Goal: Task Accomplishment & Management: Use online tool/utility

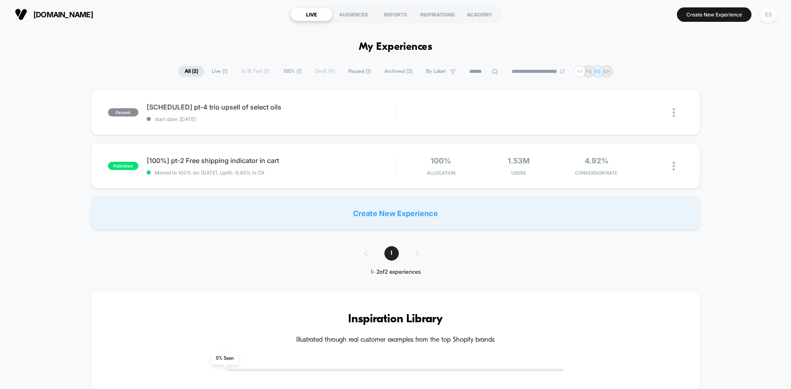
click at [765, 12] on div "ES" at bounding box center [768, 15] width 16 height 16
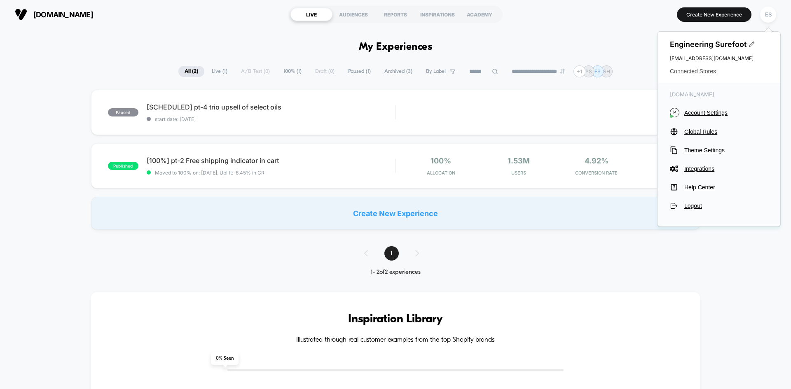
click at [683, 74] on span "Connected Stores" at bounding box center [719, 71] width 98 height 7
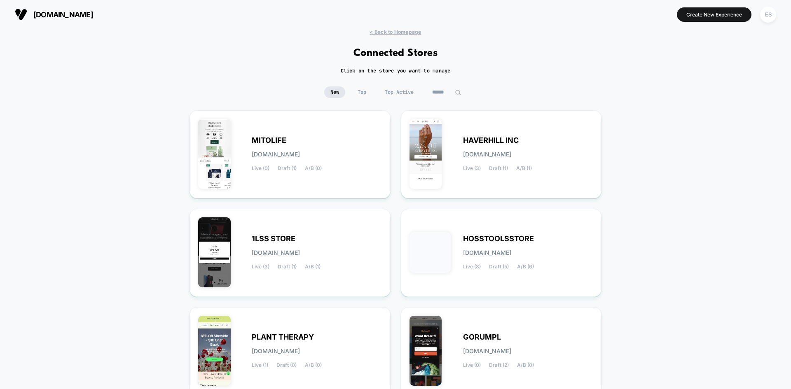
click at [117, 148] on div "< Back to Homepage Connected Stores Click on the store you want to manage New T…" at bounding box center [395, 241] width 791 height 425
click at [471, 139] on span "HAVERHILL INC" at bounding box center [491, 141] width 56 height 6
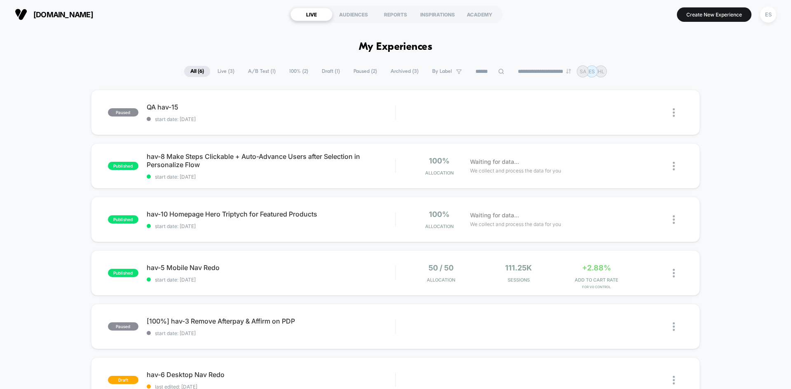
click at [40, 171] on div "paused QA hav-15 start date: 27/9/2025 Edit Duplicate Preview Start published h…" at bounding box center [395, 267] width 791 height 354
click at [188, 214] on span "hav-10 Homepage Hero Triptych for Featured Products Click to edit experience de…" at bounding box center [271, 214] width 248 height 8
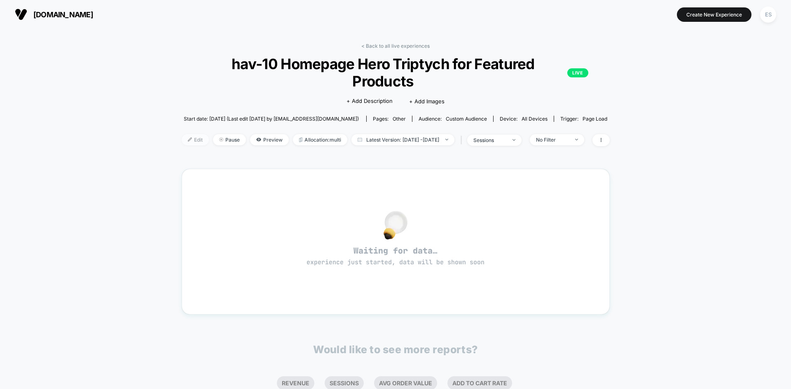
click at [183, 134] on span "Edit" at bounding box center [195, 139] width 27 height 11
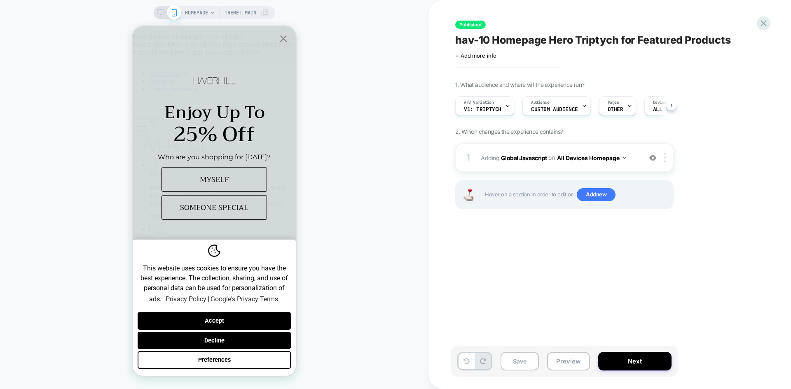
scroll to position [0, 0]
click at [515, 157] on b "Global Javascript" at bounding box center [524, 157] width 46 height 7
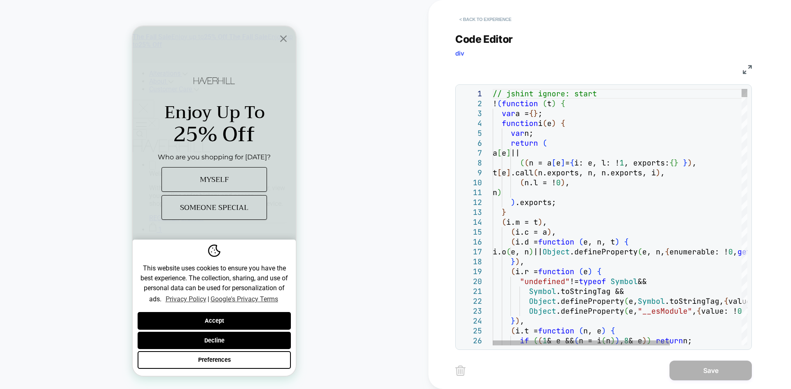
click at [476, 16] on button "< Back to experience" at bounding box center [485, 19] width 60 height 13
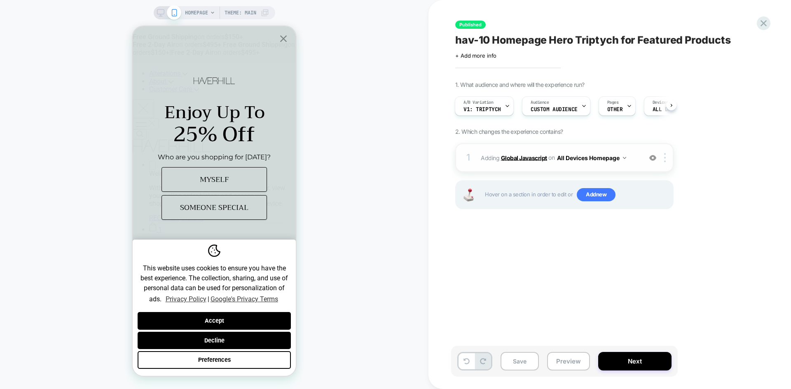
click at [516, 159] on b "Global Javascript" at bounding box center [524, 157] width 46 height 7
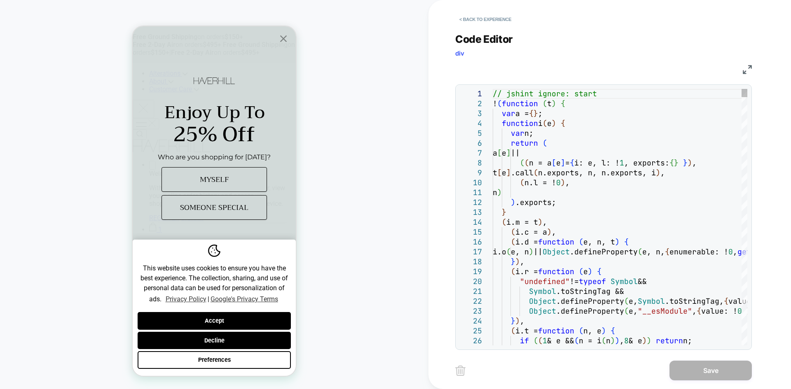
type textarea "**********"
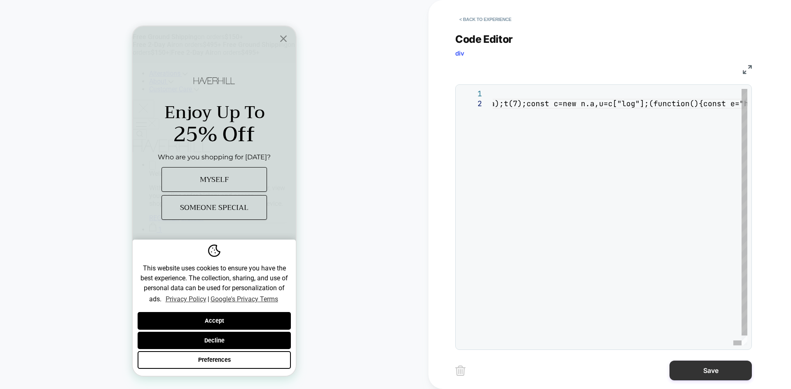
click at [703, 370] on button "Save" at bounding box center [710, 371] width 82 height 20
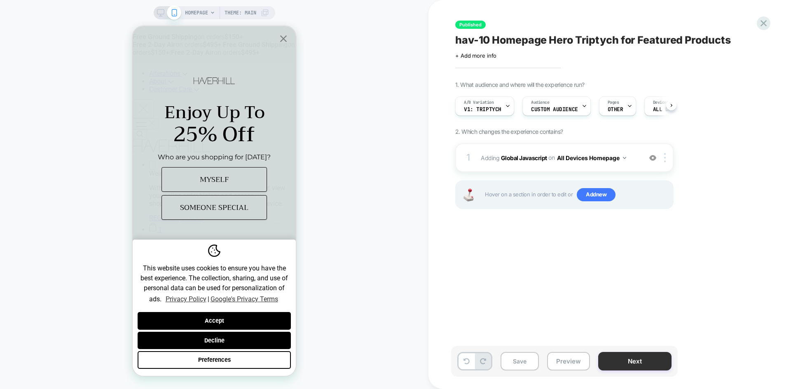
scroll to position [0, 0]
click at [646, 358] on button "Next" at bounding box center [634, 361] width 73 height 19
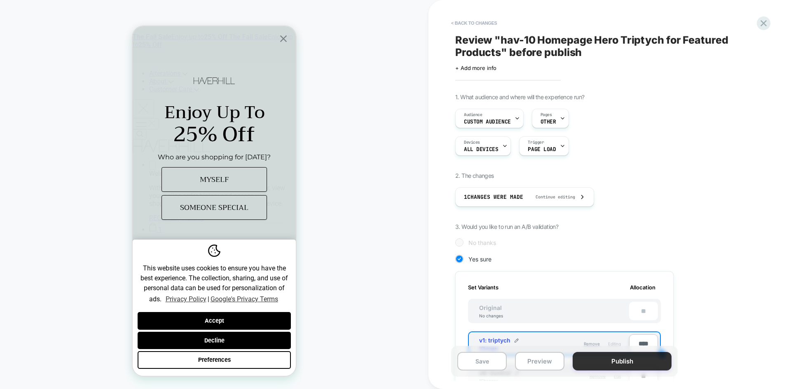
click at [644, 361] on button "Publish" at bounding box center [622, 361] width 99 height 19
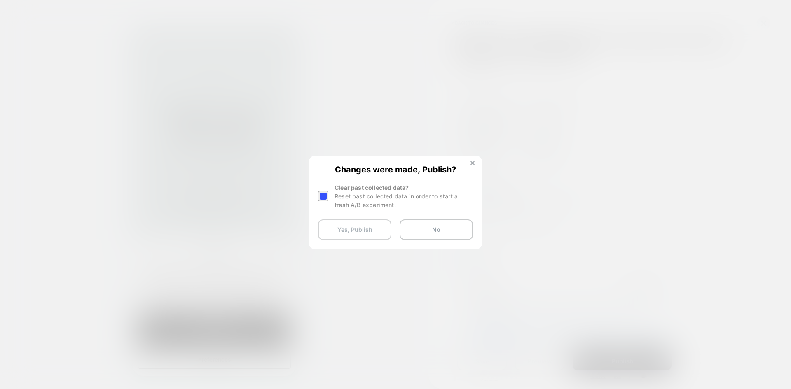
drag, startPoint x: 351, startPoint y: 232, endPoint x: 351, endPoint y: 261, distance: 29.7
click at [351, 232] on button "Yes, Publish" at bounding box center [354, 230] width 73 height 21
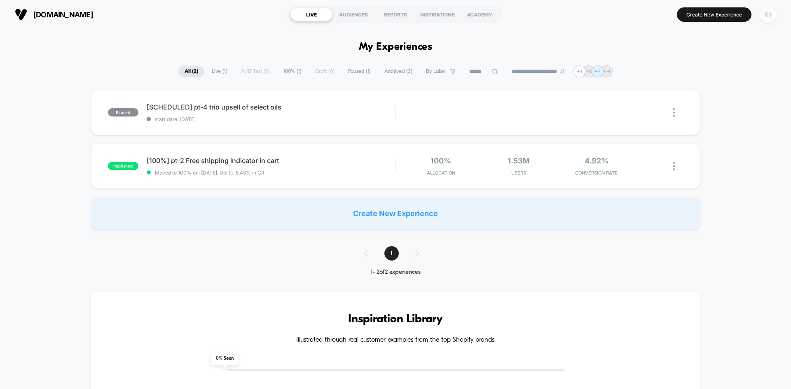
click at [766, 12] on div "ES" at bounding box center [768, 15] width 16 height 16
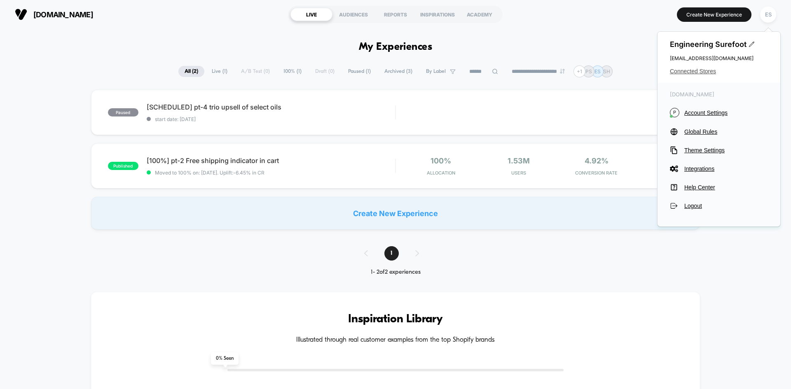
click at [693, 73] on span "Connected Stores" at bounding box center [719, 71] width 98 height 7
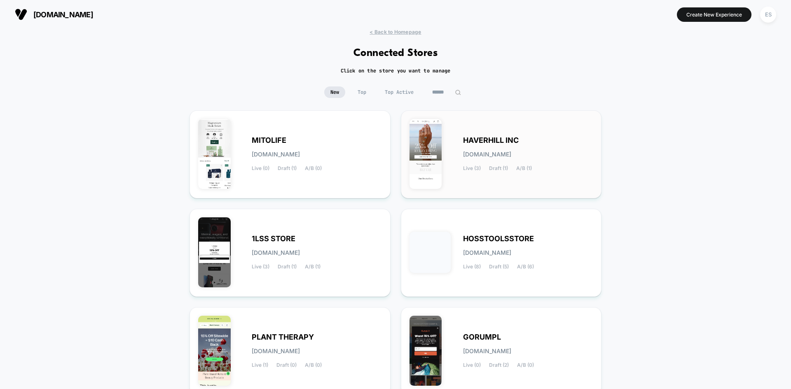
click at [494, 139] on span "HAVERHILL INC" at bounding box center [491, 141] width 56 height 6
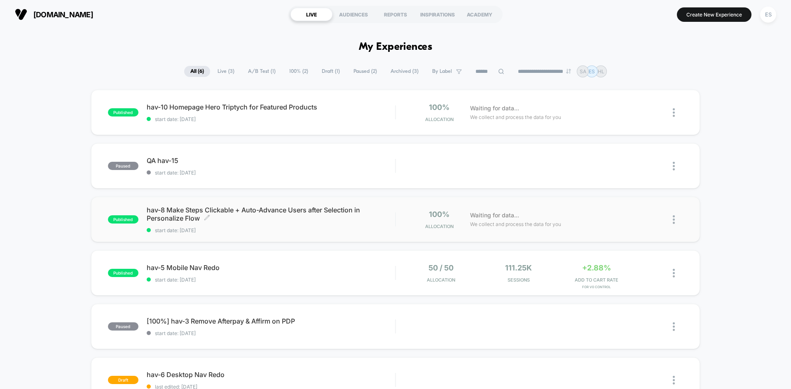
click at [207, 210] on span "hav-8 Make Steps Clickable + Auto-Advance Users after Selection in Personalize …" at bounding box center [271, 214] width 248 height 16
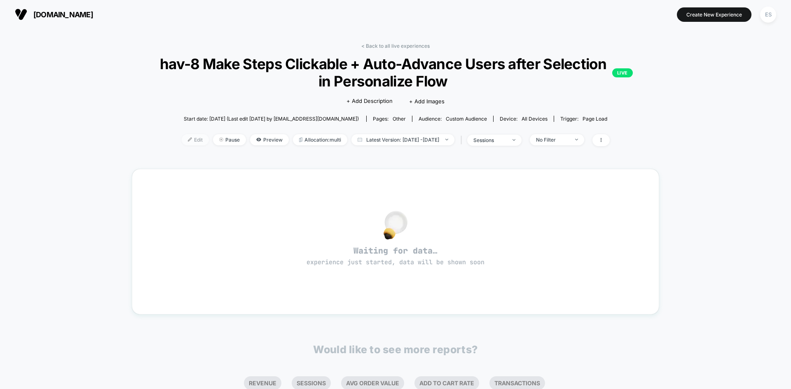
click at [188, 141] on img at bounding box center [190, 140] width 4 height 4
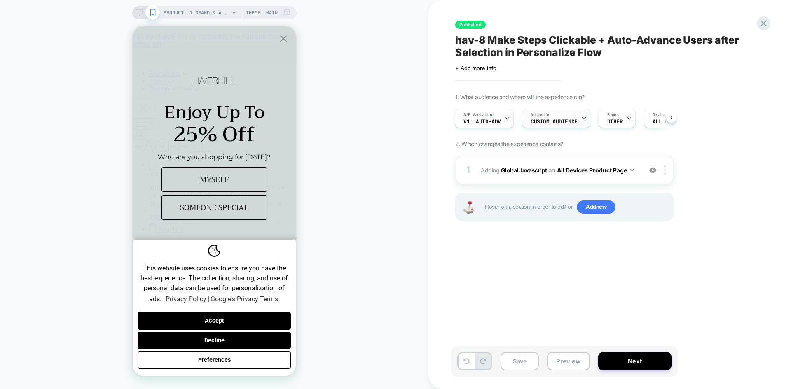
click at [557, 120] on span "Custom Audience" at bounding box center [554, 122] width 47 height 6
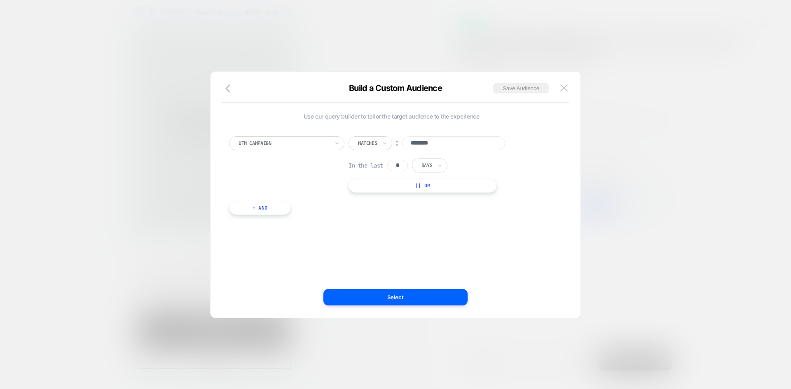
click at [185, 61] on div at bounding box center [395, 194] width 791 height 389
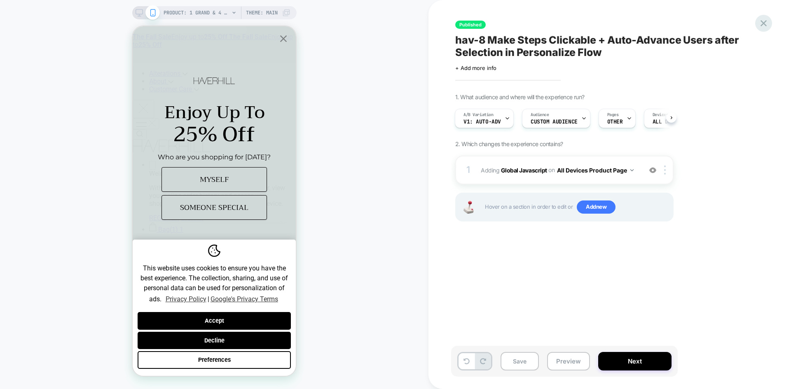
click at [761, 23] on icon at bounding box center [763, 23] width 11 height 11
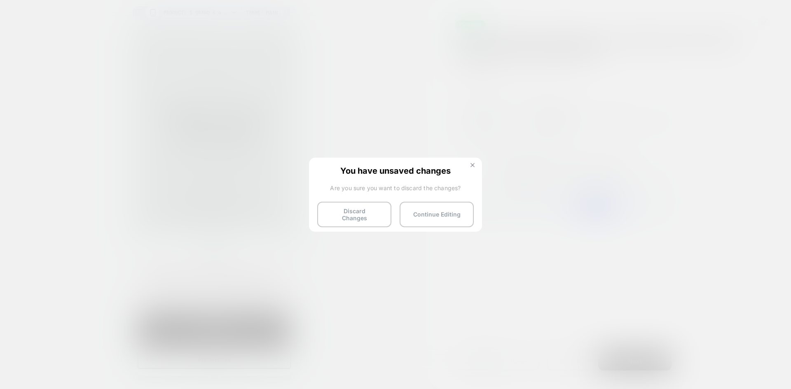
click at [474, 164] on img at bounding box center [472, 165] width 4 height 4
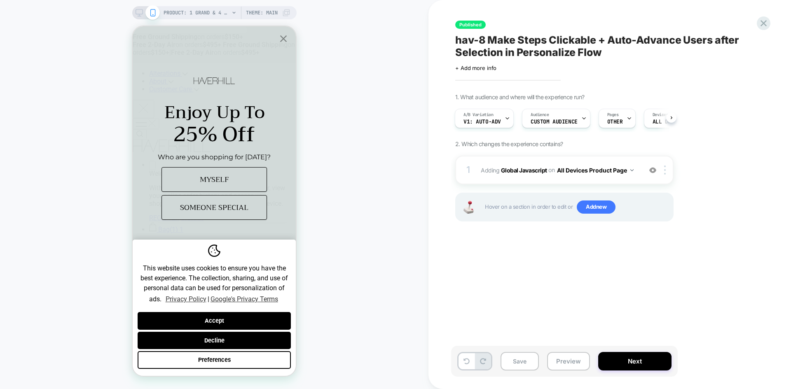
click at [756, 18] on div "Published hav-8 Make Steps Clickable + Auto-Advance Users after Selection in Pe…" at bounding box center [605, 194] width 309 height 373
click at [761, 22] on icon at bounding box center [763, 23] width 11 height 11
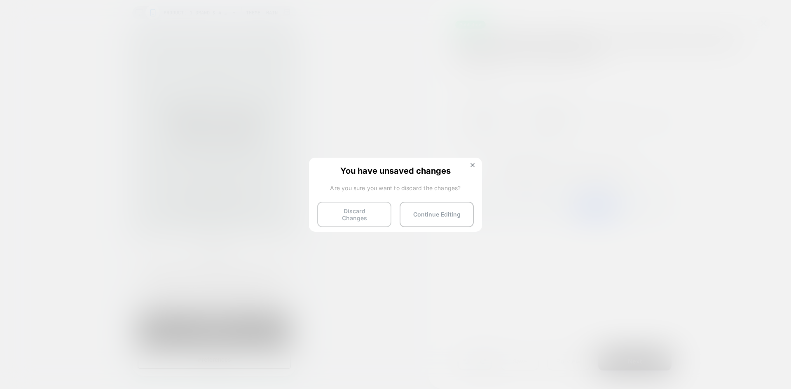
click at [342, 218] on button "Discard Changes" at bounding box center [354, 215] width 74 height 26
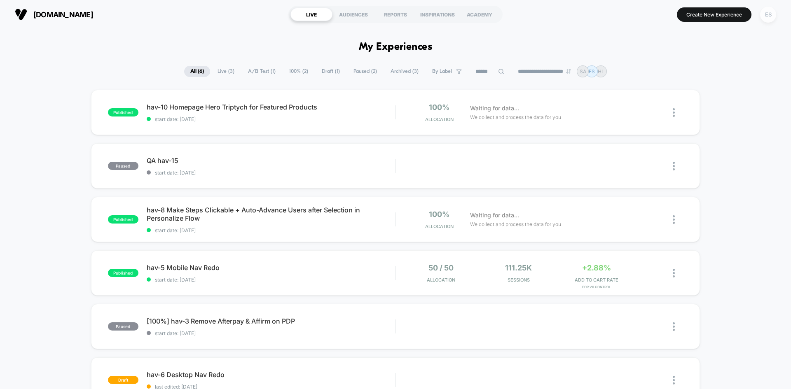
click at [765, 15] on div "ES" at bounding box center [768, 15] width 16 height 16
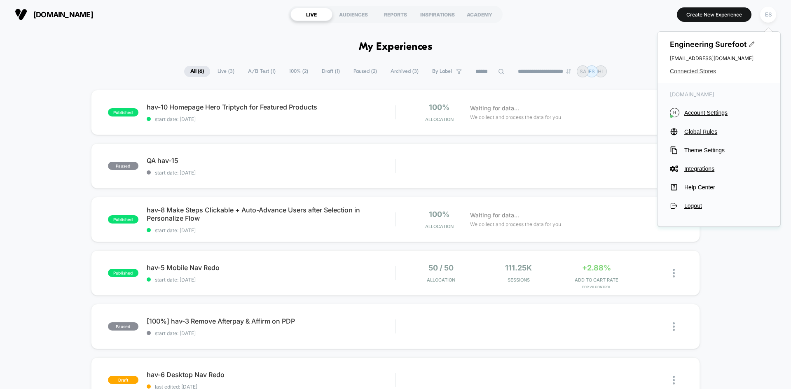
click at [692, 69] on span "Connected Stores" at bounding box center [719, 71] width 98 height 7
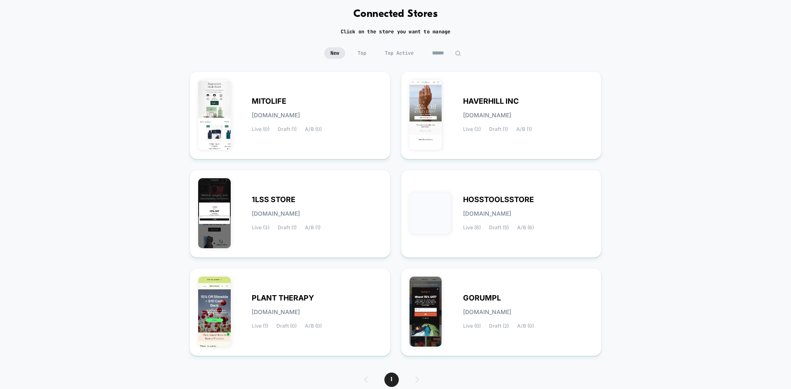
scroll to position [73, 0]
